Goal: Find specific page/section: Find specific page/section

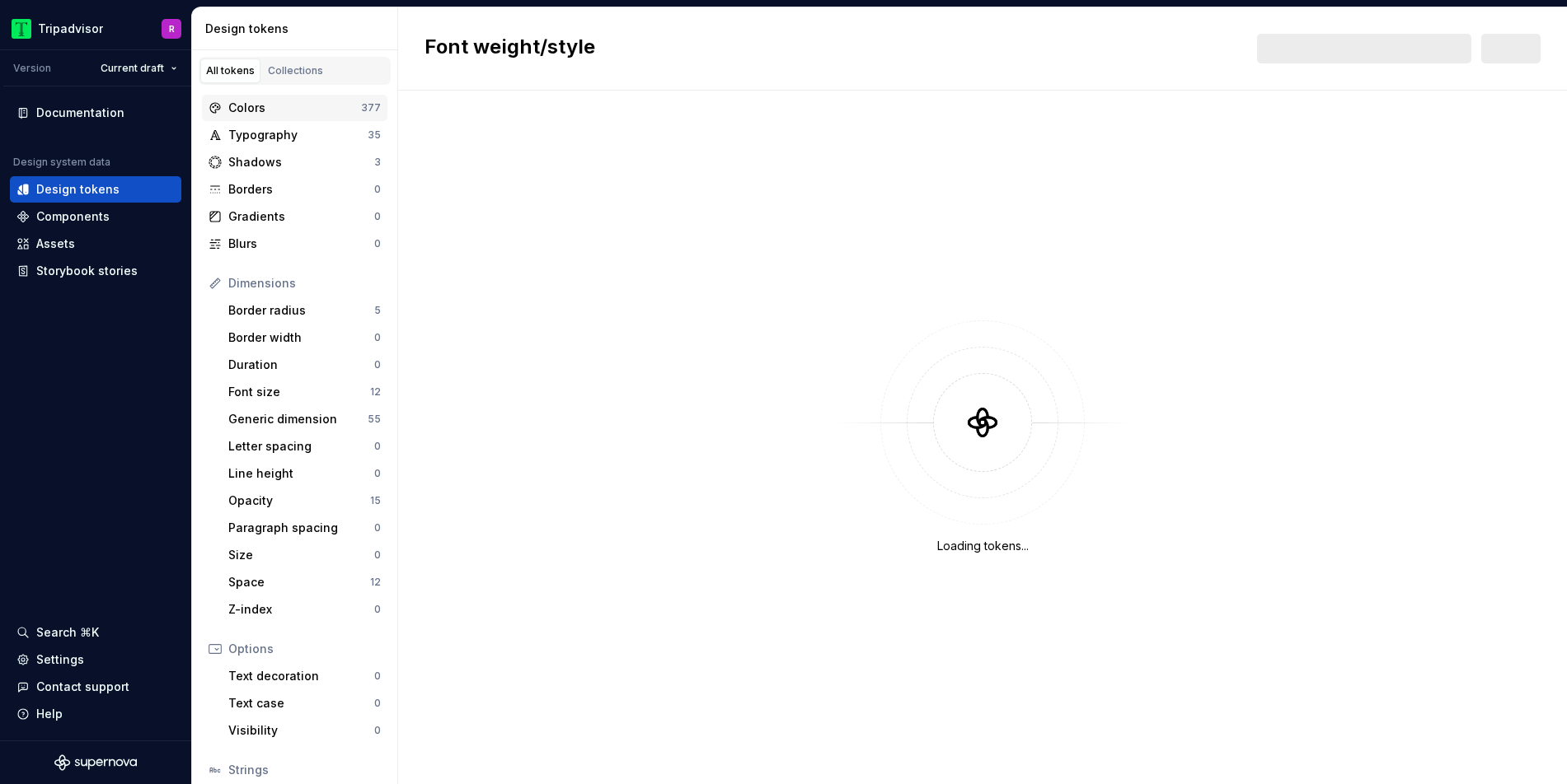
click at [317, 114] on div "Colors" at bounding box center [295, 108] width 133 height 17
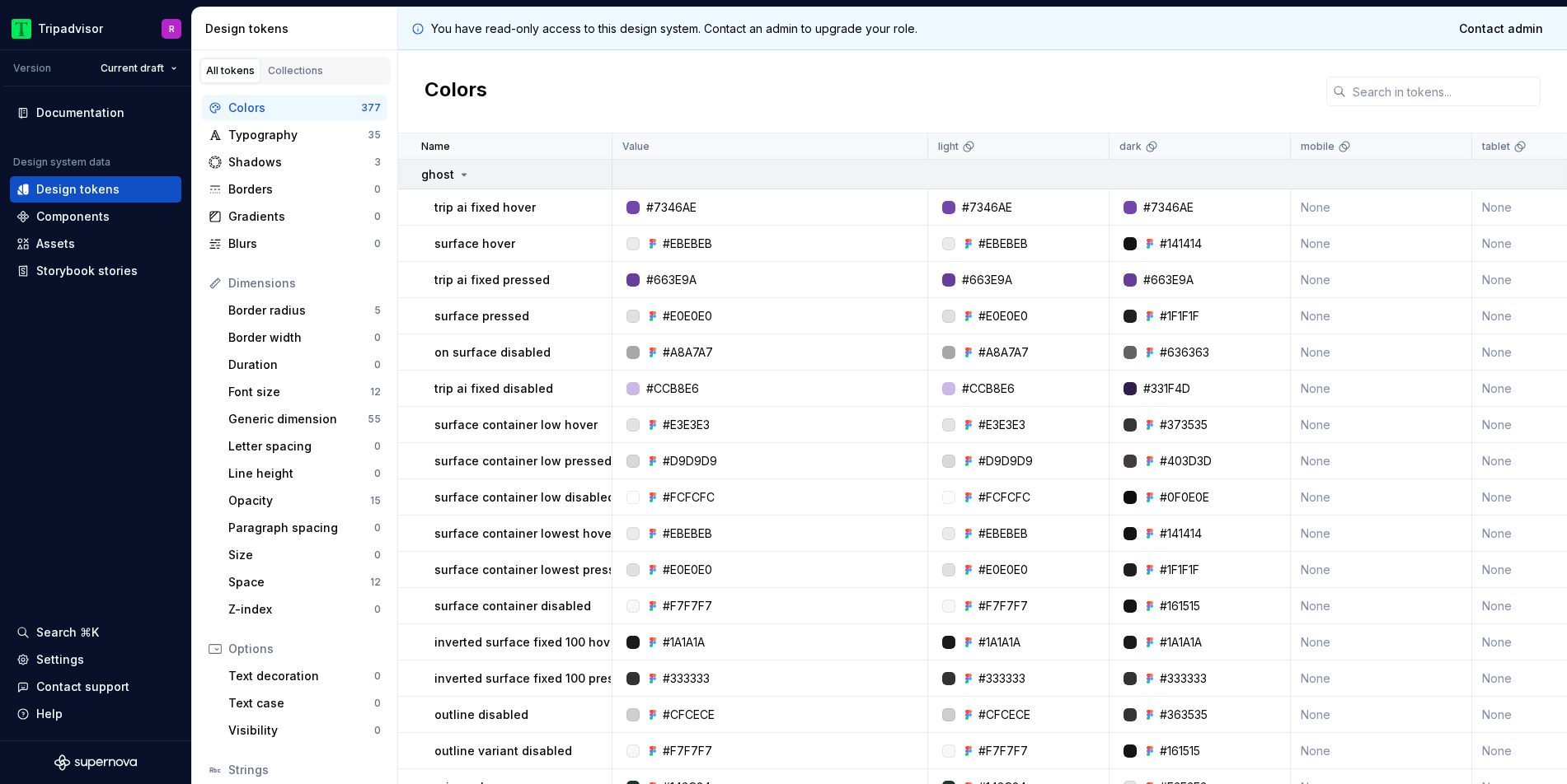
click at [460, 172] on icon at bounding box center [464, 175] width 13 height 13
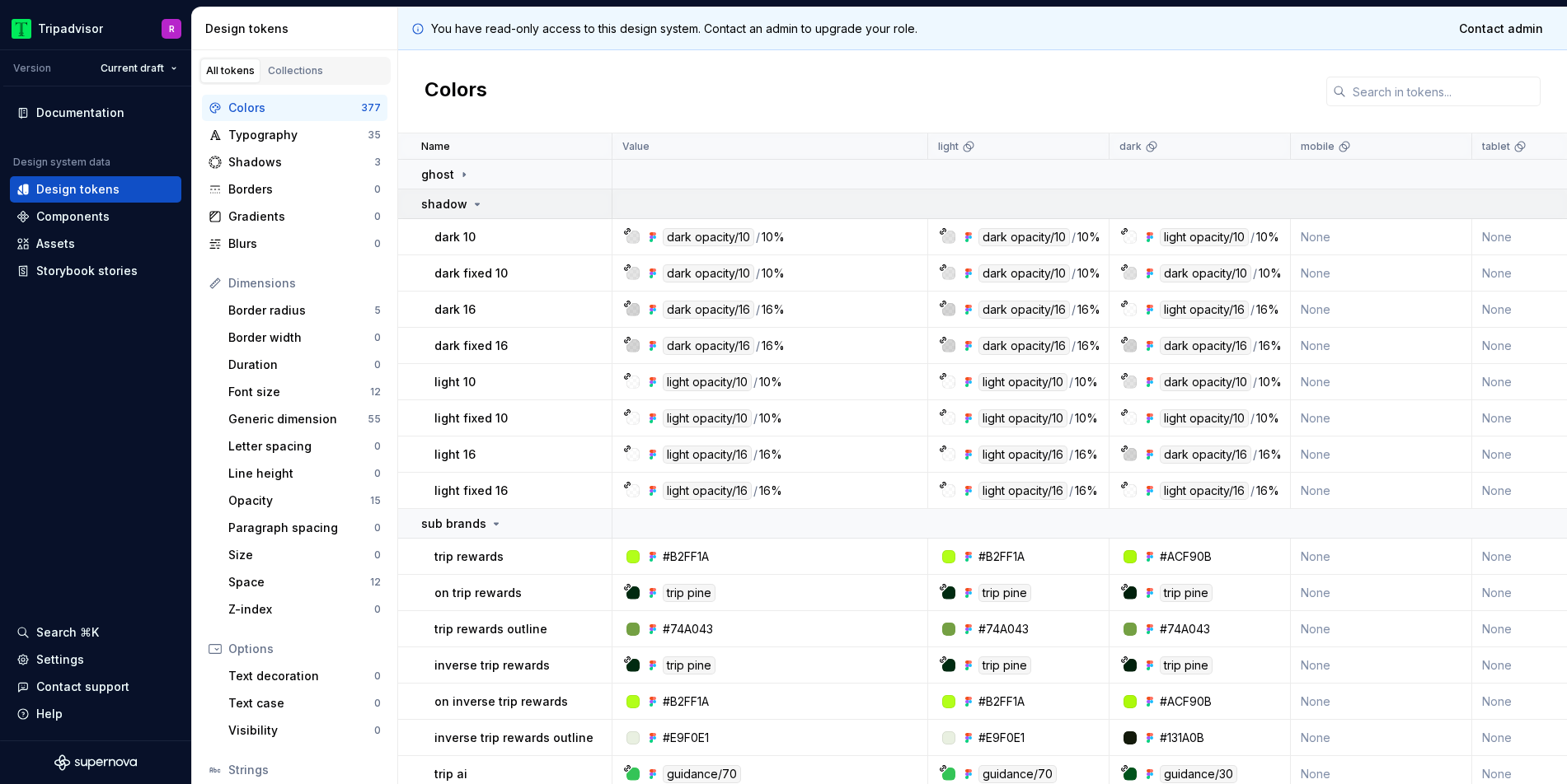
click at [465, 202] on div "shadow" at bounding box center [452, 205] width 63 height 17
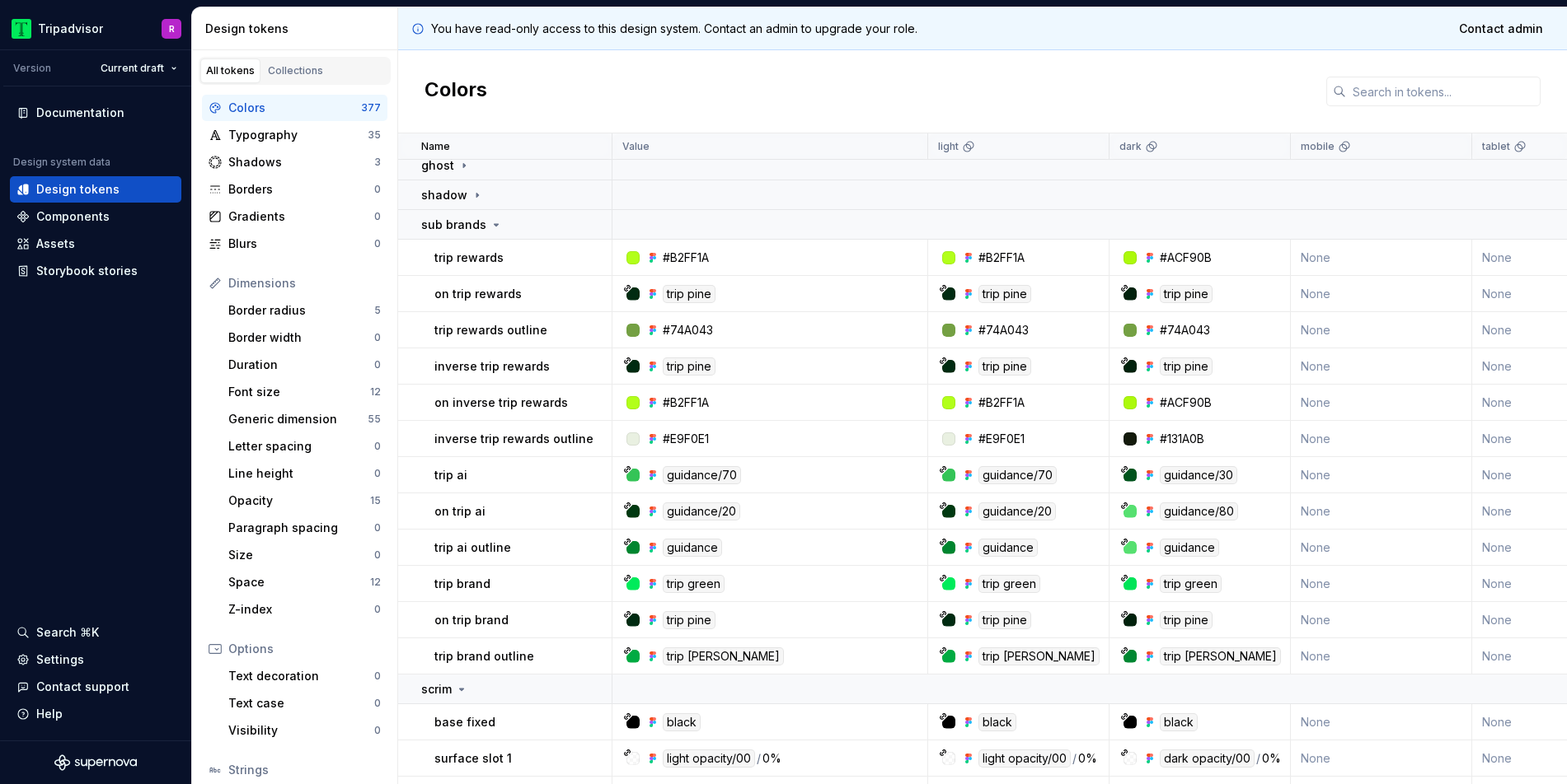
scroll to position [10, 0]
click at [463, 167] on icon at bounding box center [464, 165] width 13 height 13
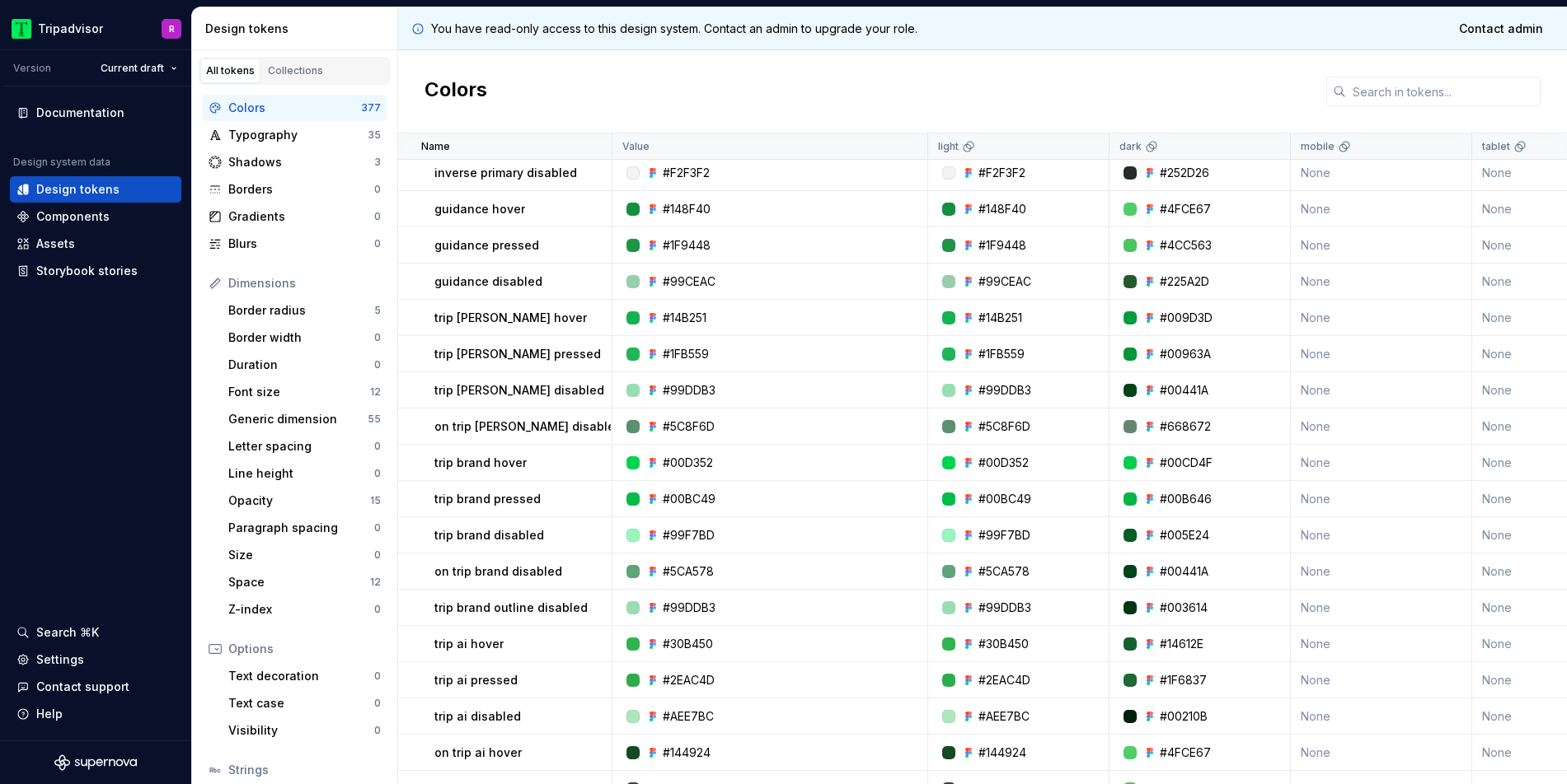
scroll to position [1771, 0]
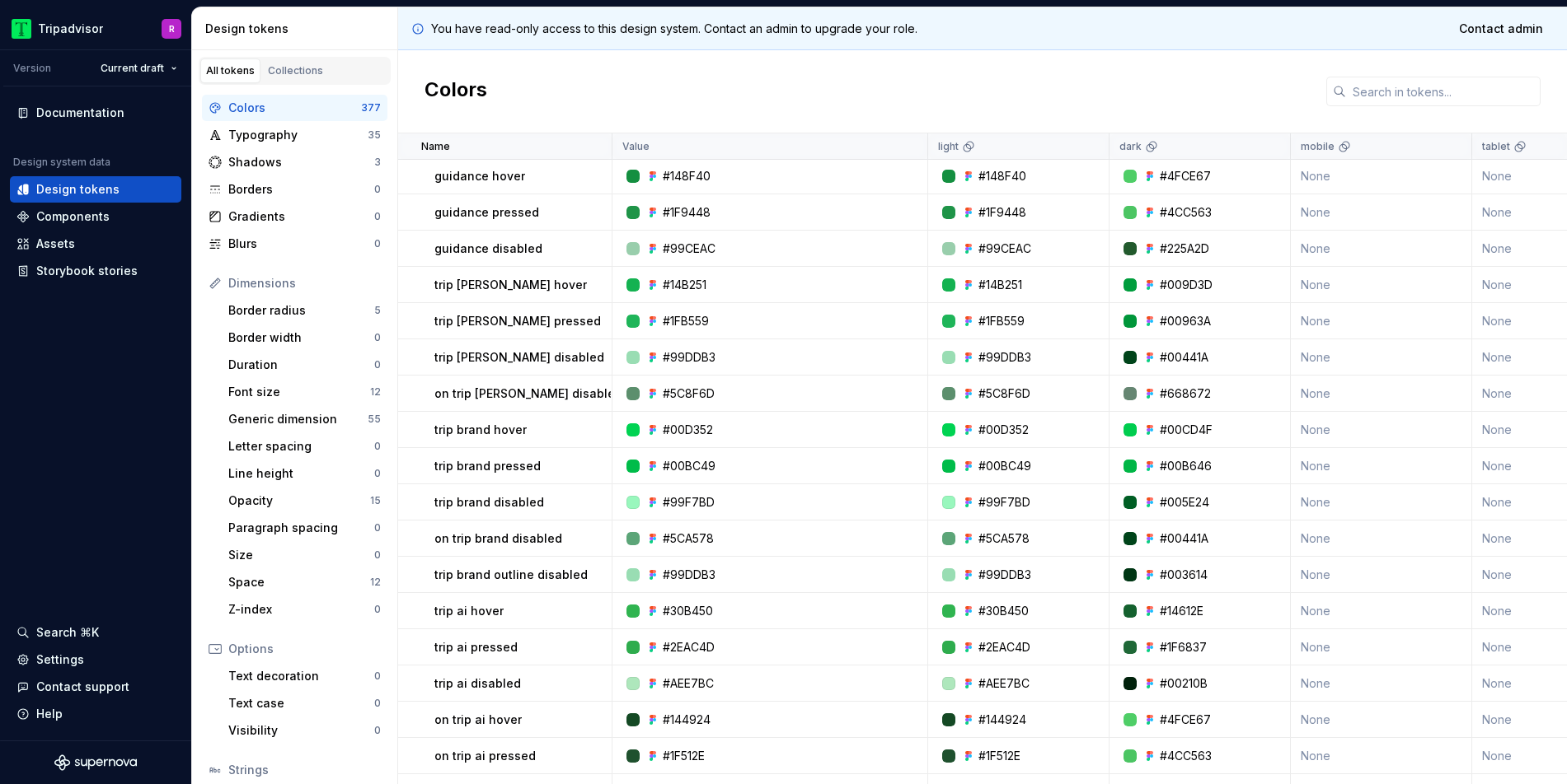
click at [517, 575] on p "trip brand outline disabled" at bounding box center [511, 575] width 154 height 17
click at [529, 503] on p "trip brand disabled" at bounding box center [489, 503] width 110 height 17
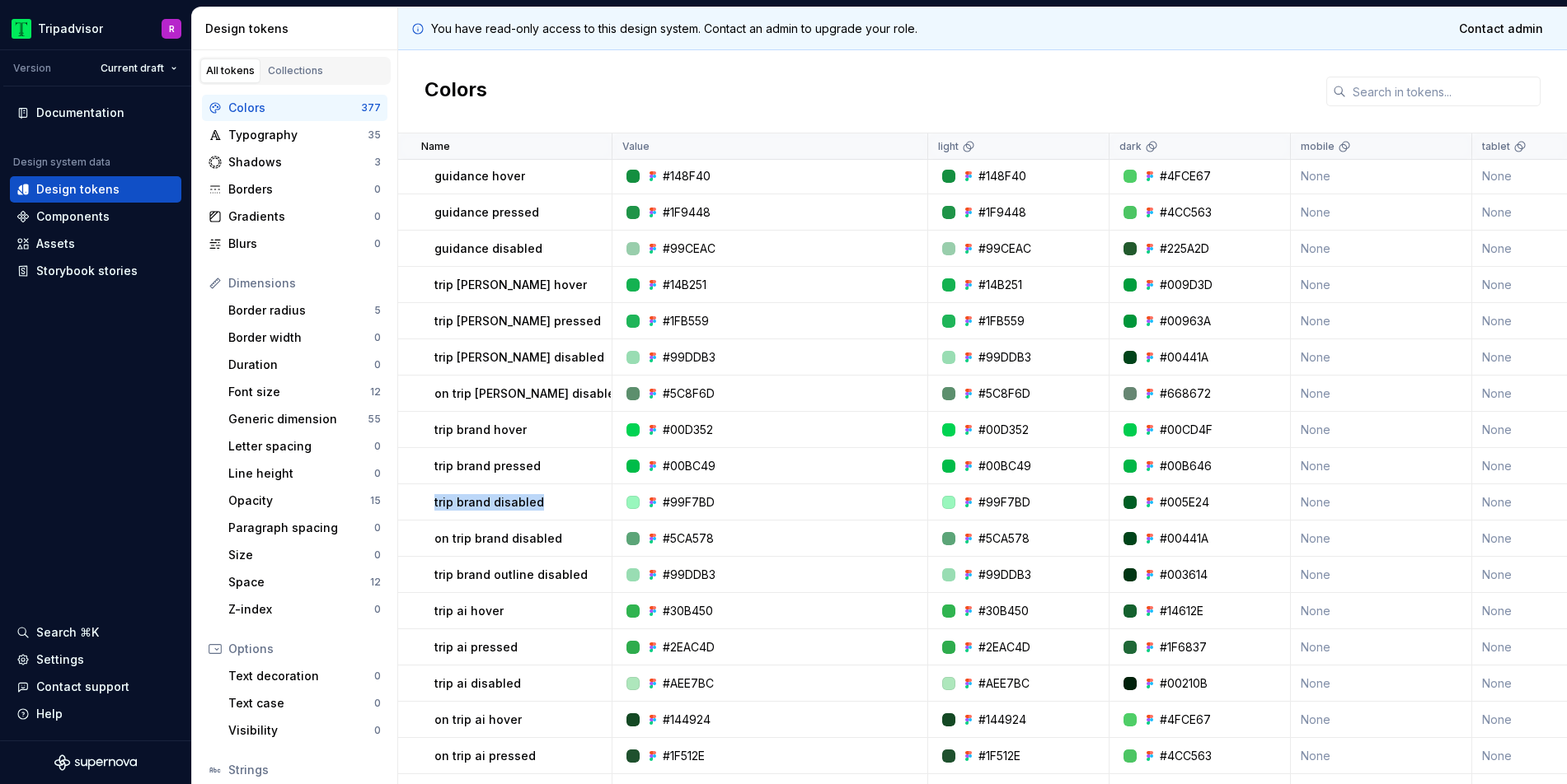
click at [529, 503] on p "trip brand disabled" at bounding box center [489, 503] width 110 height 17
click at [493, 531] on p "on trip brand disabled" at bounding box center [498, 539] width 128 height 17
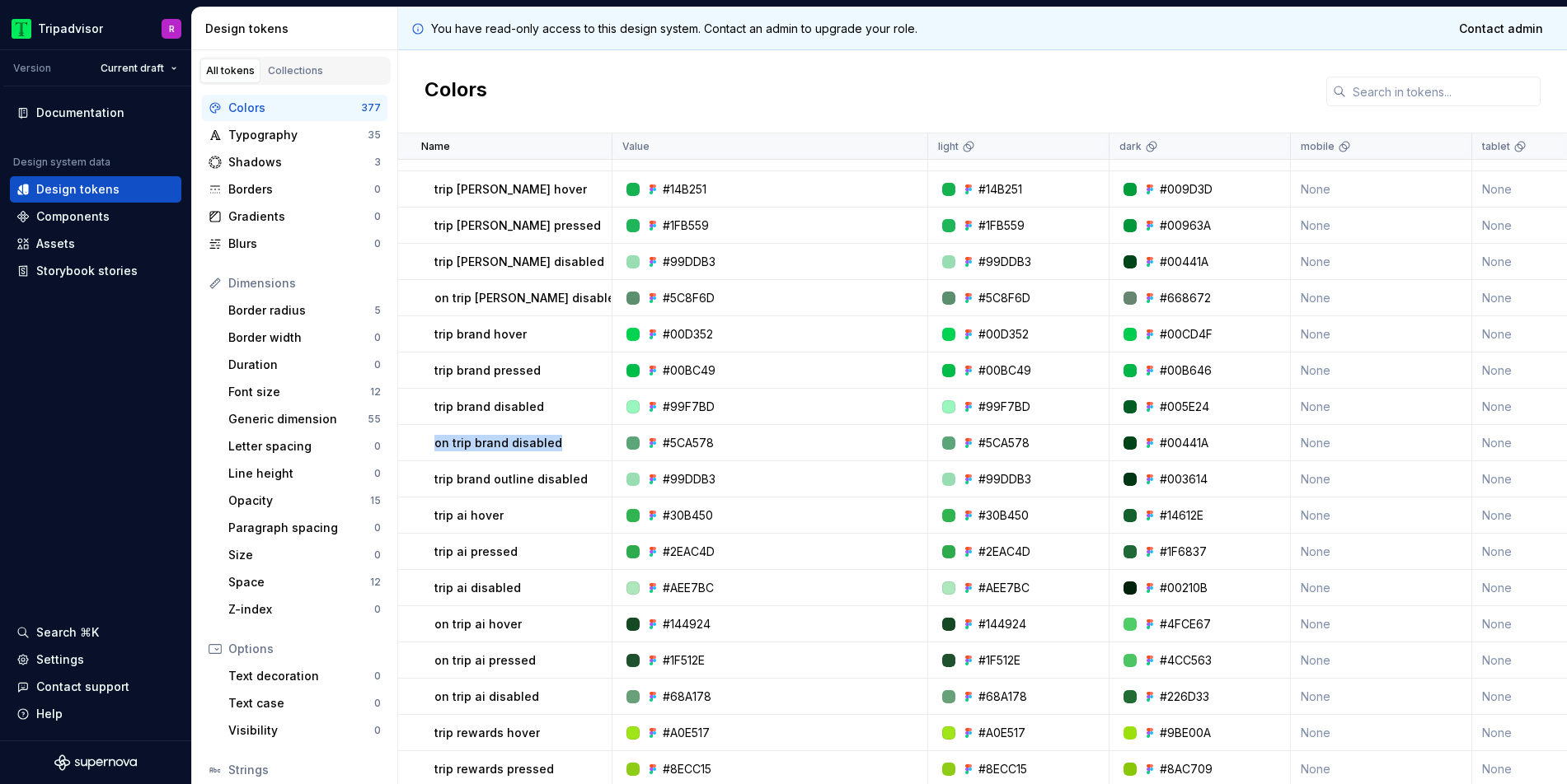
scroll to position [1868, 0]
click at [514, 551] on div "trip ai pressed" at bounding box center [523, 550] width 177 height 17
click at [507, 590] on p "trip ai disabled" at bounding box center [477, 587] width 87 height 17
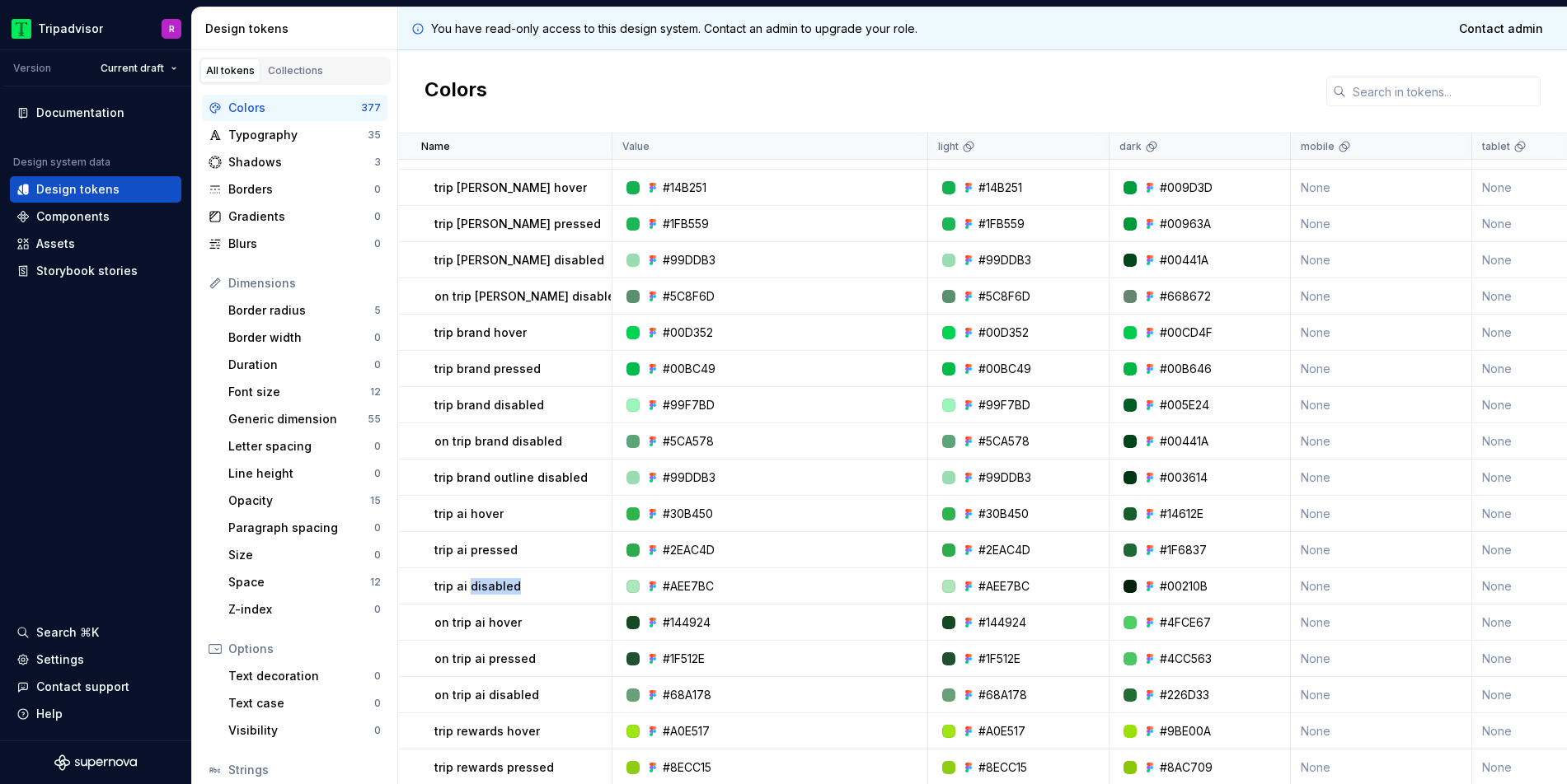
click at [507, 590] on p "trip ai disabled" at bounding box center [477, 587] width 87 height 17
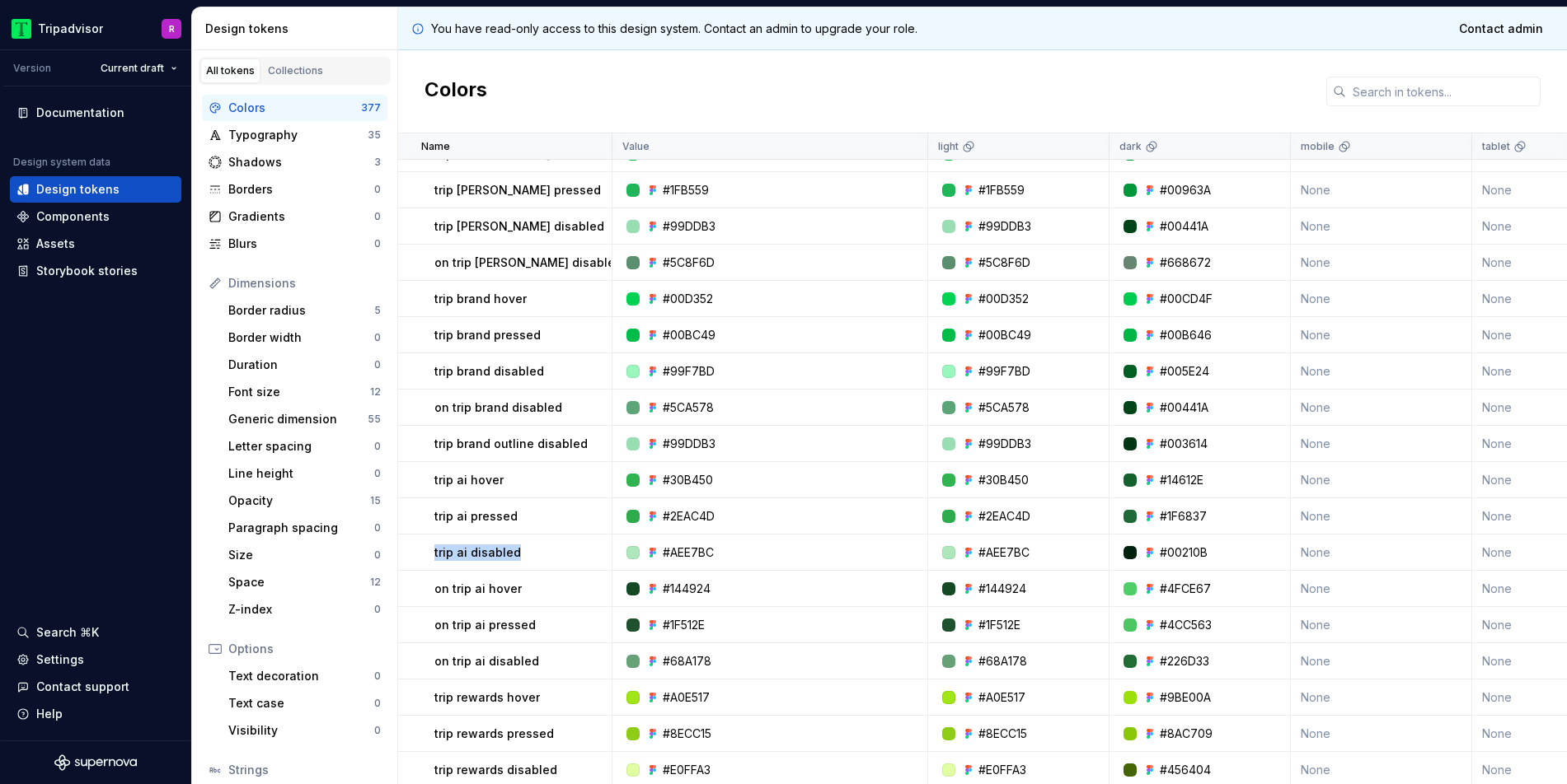
scroll to position [1931, 0]
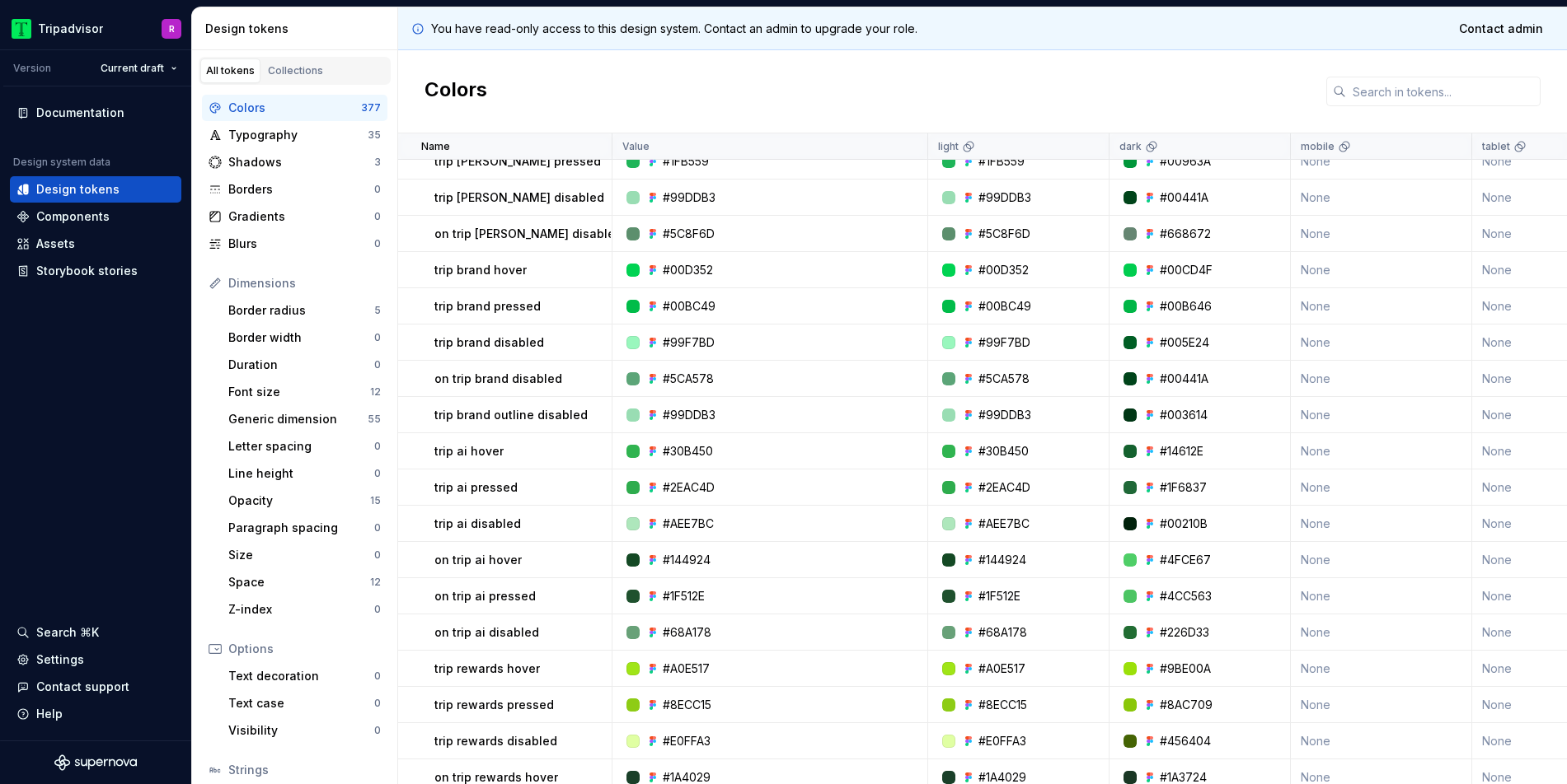
click at [502, 635] on p "on trip ai disabled" at bounding box center [486, 633] width 105 height 17
copy p "on trip ai disabled"
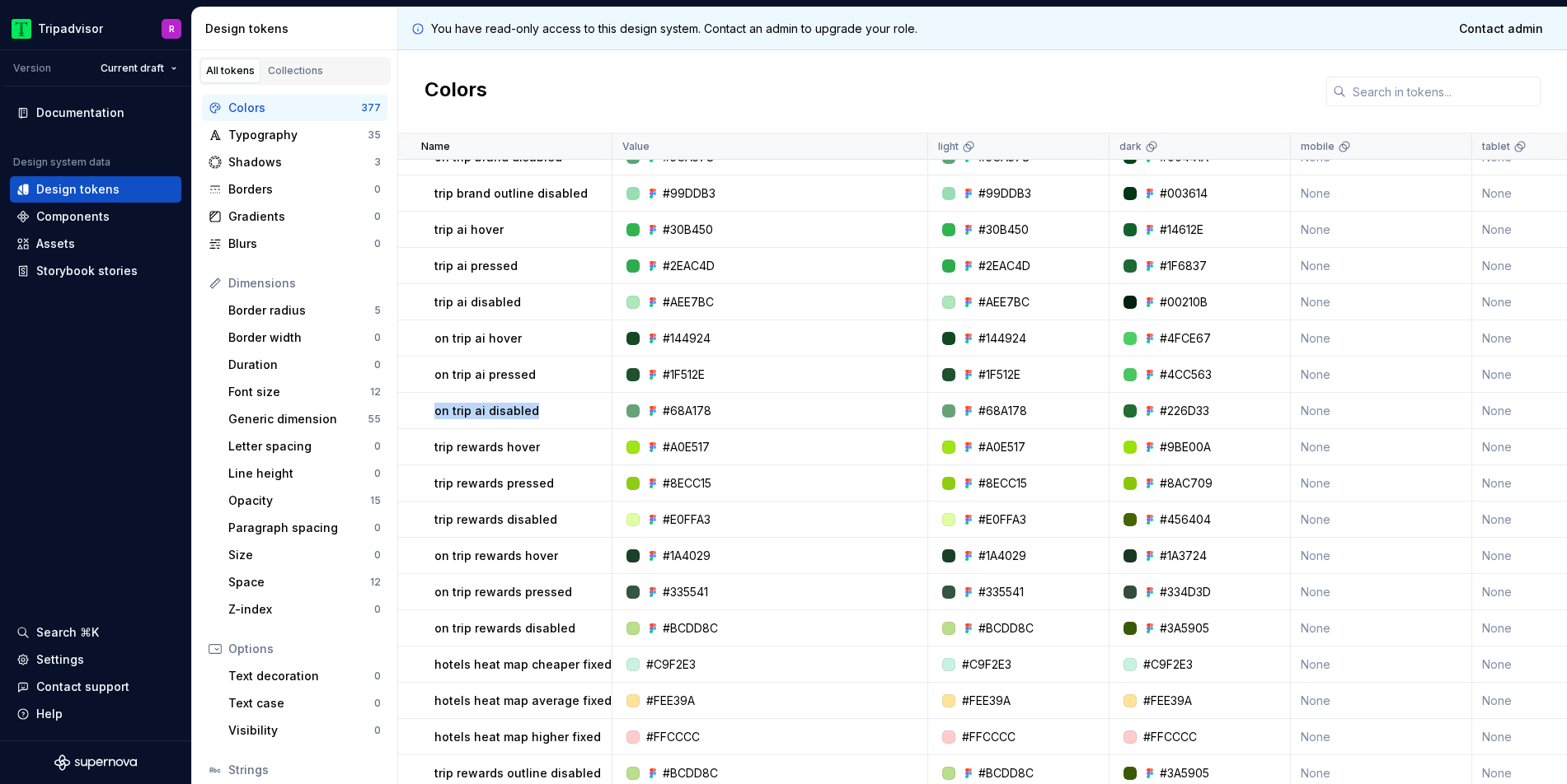
scroll to position [2140, 0]
